Goal: Complete application form

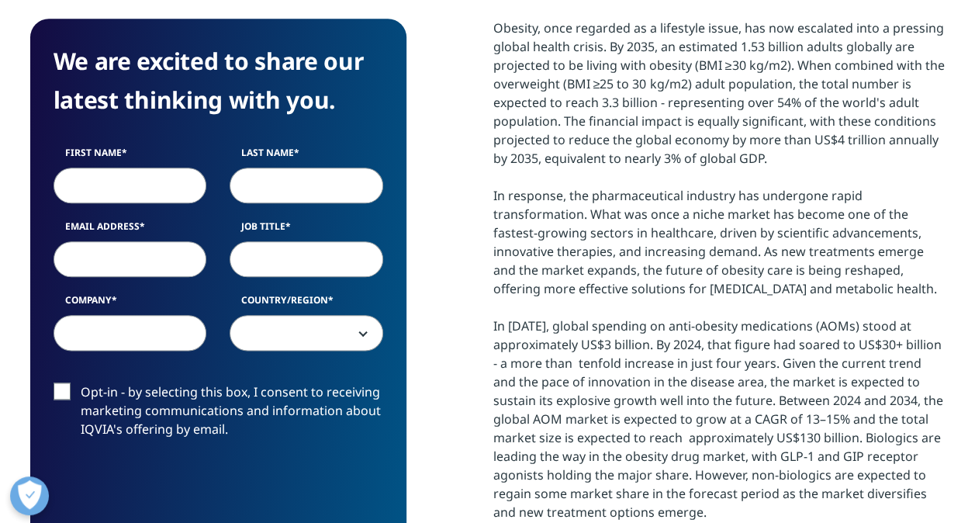
scroll to position [616, 915]
click at [103, 188] on input "First Name" at bounding box center [130, 185] width 154 height 36
type input "Leyla"
type input "[PERSON_NAME]"
type input "[EMAIL_ADDRESS][DOMAIN_NAME]"
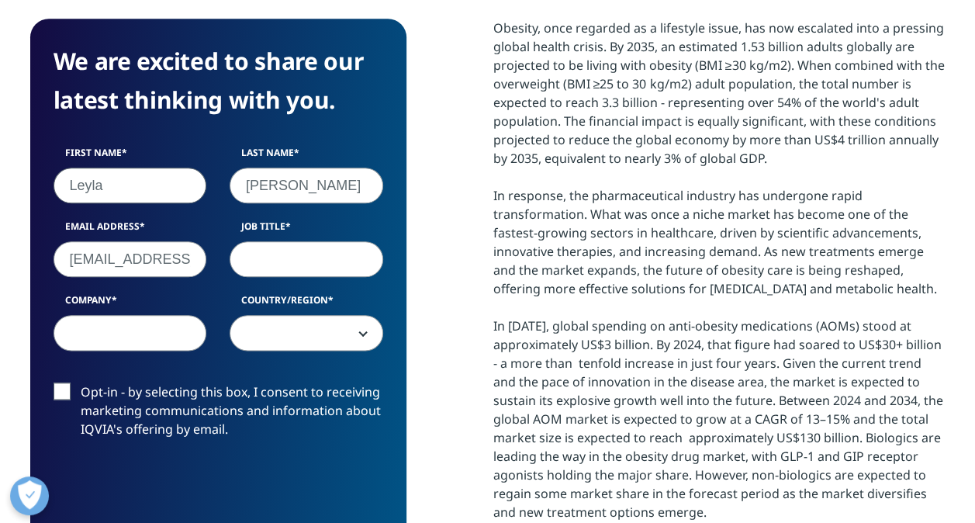
type input "Novonordisk"
select select "Switzerland"
click at [295, 261] on input "Job Title" at bounding box center [306, 259] width 154 height 36
type input "Sr Dir Evidence Data and Insights"
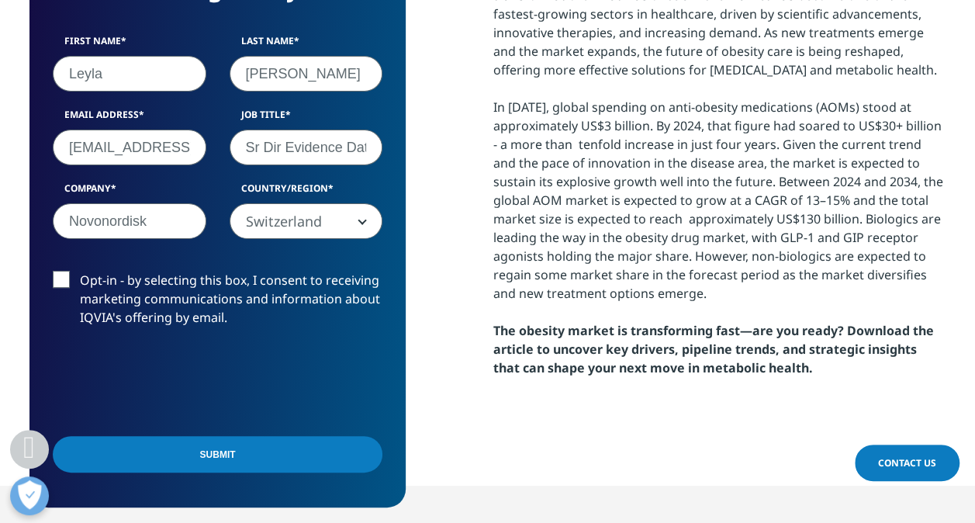
scroll to position [1008, 0]
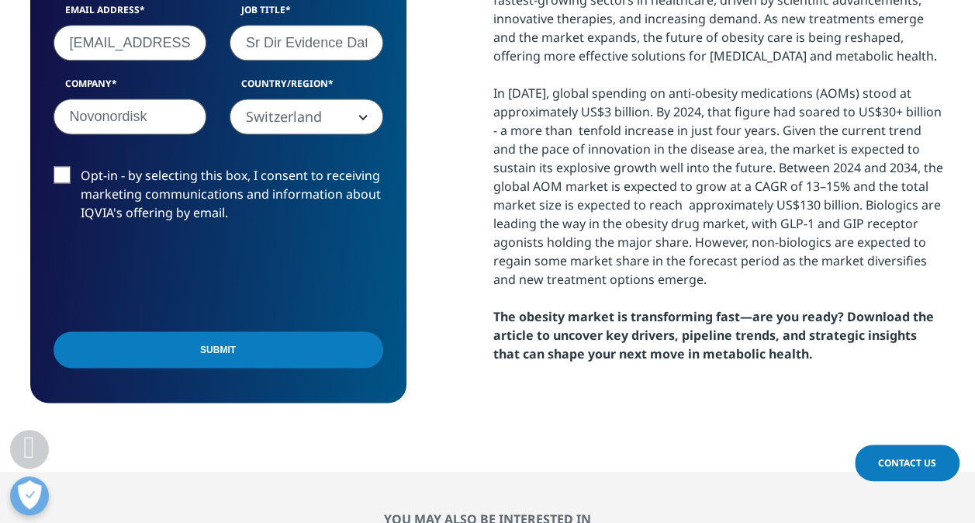
click at [247, 342] on input "Submit" at bounding box center [217, 349] width 329 height 36
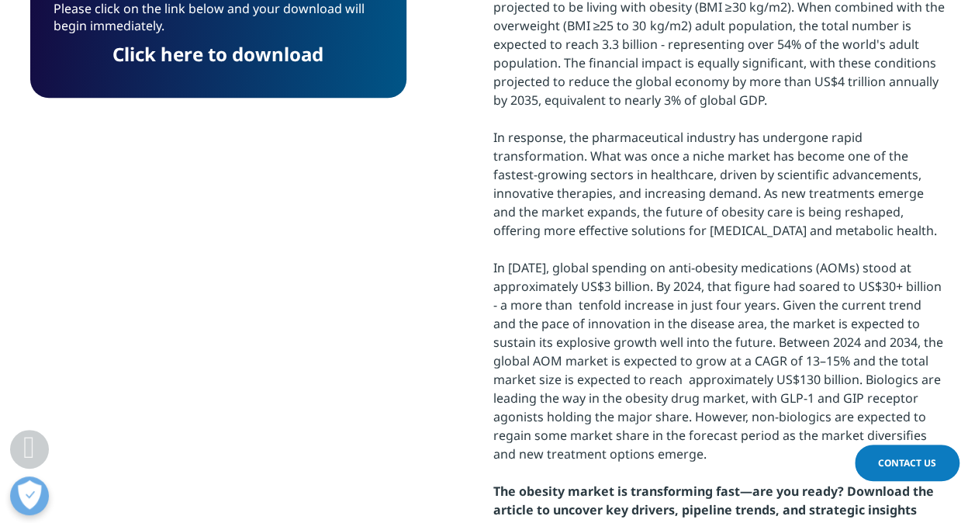
scroll to position [8, 8]
drag, startPoint x: 245, startPoint y: 56, endPoint x: 239, endPoint y: 63, distance: 9.3
click at [245, 56] on link "Click here to download" at bounding box center [217, 54] width 211 height 26
